Goal: Task Accomplishment & Management: Manage account settings

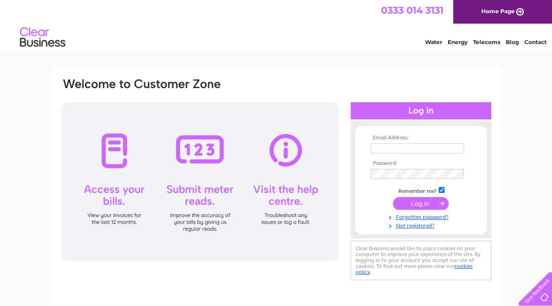
click at [424, 152] on input "text" at bounding box center [417, 148] width 93 height 10
type input "[PERSON_NAME][DOMAIN_NAME][EMAIL_ADDRESS][PERSON_NAME][DOMAIN_NAME]"
click at [432, 221] on tbody "Email Address: [PERSON_NAME][DOMAIN_NAME][EMAIL_ADDRESS][PERSON_NAME][DOMAIN_NA…" at bounding box center [420, 182] width 105 height 94
click at [436, 215] on link "Forgotten password?" at bounding box center [422, 216] width 103 height 9
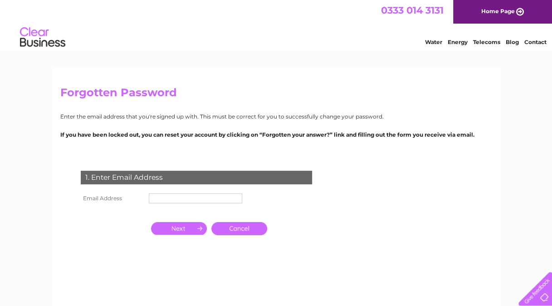
click at [176, 196] on input "text" at bounding box center [195, 198] width 93 height 10
paste input "https://www.bbc.co.uk/news/articles/cqlzwqv7xz1o"
type input "https://www.bbc.co.uk/news/articles/cqlzwqv7xz1o"
type input "[PERSON_NAME][DOMAIN_NAME][EMAIL_ADDRESS][PERSON_NAME][DOMAIN_NAME]"
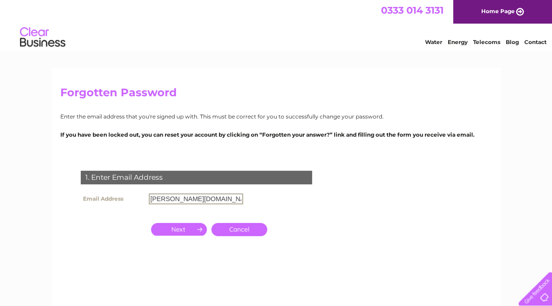
click at [176, 229] on input "button" at bounding box center [179, 229] width 56 height 13
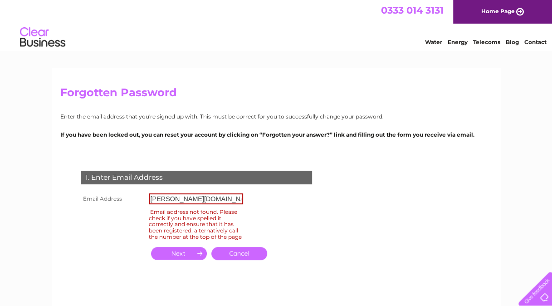
click at [237, 260] on link "Cancel" at bounding box center [239, 253] width 56 height 13
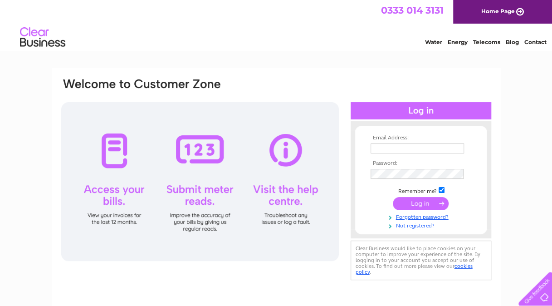
click at [419, 226] on link "Not registered?" at bounding box center [422, 224] width 103 height 9
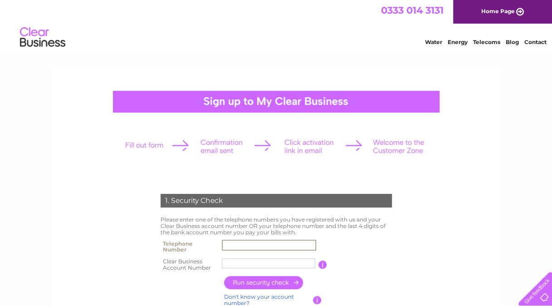
click at [264, 244] on input "text" at bounding box center [269, 245] width 94 height 11
click at [259, 248] on input "text" at bounding box center [269, 245] width 94 height 11
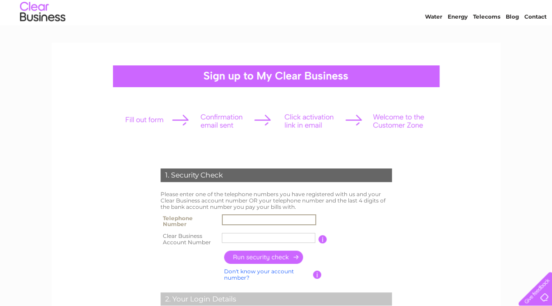
scroll to position [45, 0]
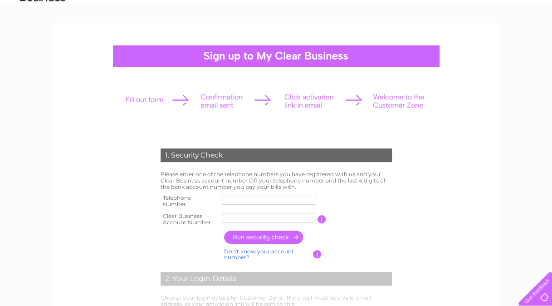
click at [246, 192] on td at bounding box center [269, 201] width 98 height 18
click at [252, 200] on input "text" at bounding box center [268, 200] width 93 height 10
paste input "01563 21001"
type input "01563 21001"
click at [246, 219] on input "text" at bounding box center [268, 218] width 93 height 10
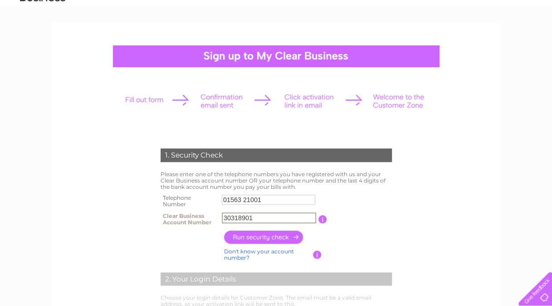
type input "30318901"
click at [269, 237] on input "button" at bounding box center [264, 236] width 80 height 13
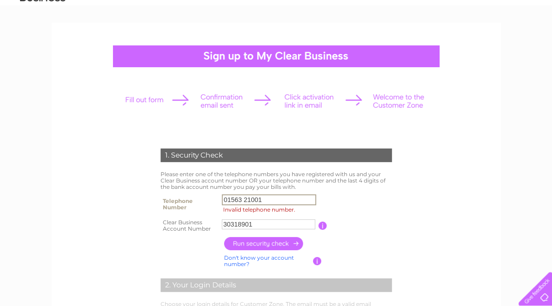
drag, startPoint x: 241, startPoint y: 201, endPoint x: 463, endPoint y: 186, distance: 221.8
click at [244, 200] on input "01563 21001" at bounding box center [269, 199] width 94 height 11
click at [265, 240] on input "button" at bounding box center [264, 243] width 80 height 13
click at [269, 199] on input "0156321001" at bounding box center [269, 199] width 94 height 11
click at [432, 205] on form "1. Security Check Please enter one of the telephone numbers you have registered…" at bounding box center [276, 303] width 432 height 347
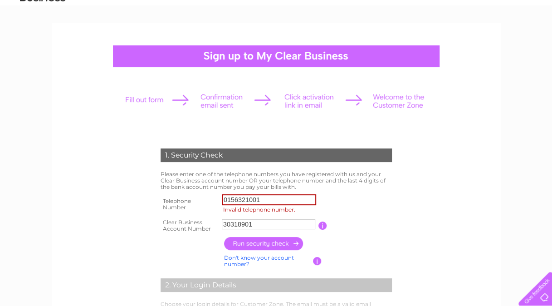
click at [277, 201] on input "0156321001" at bounding box center [269, 199] width 94 height 11
type input "01563210011"
drag, startPoint x: 425, startPoint y: 202, endPoint x: 412, endPoint y: 205, distance: 13.0
click at [425, 202] on form "1. Security Check Please enter one of the telephone numbers you have registered…" at bounding box center [276, 303] width 432 height 347
click at [282, 243] on input "button" at bounding box center [264, 243] width 80 height 13
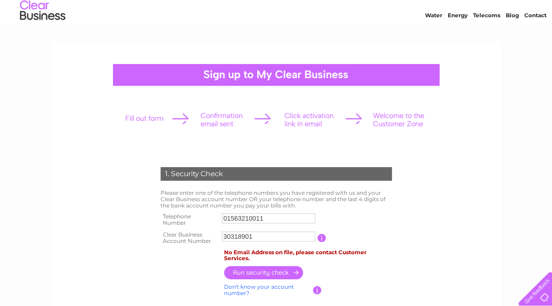
scroll to position [0, 0]
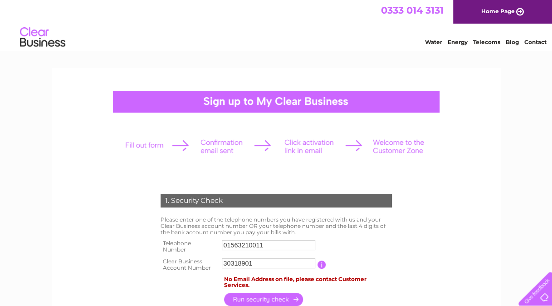
click at [30, 40] on img at bounding box center [43, 38] width 46 height 28
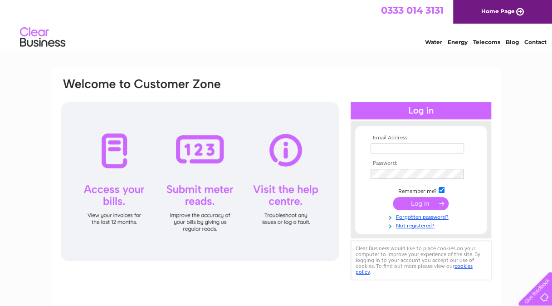
click at [160, 155] on div at bounding box center [200, 181] width 278 height 159
